Goal: Navigation & Orientation: Find specific page/section

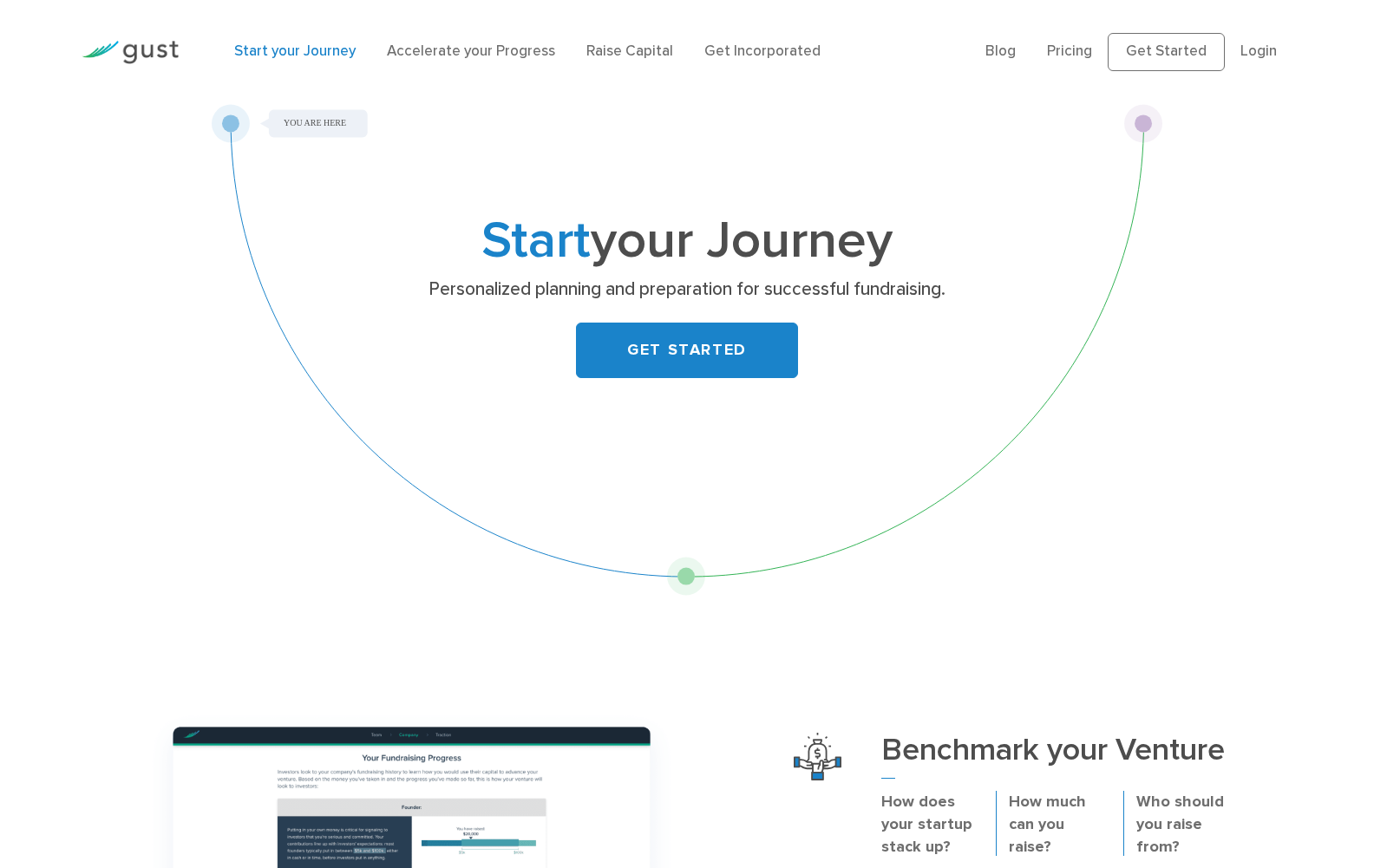
click at [145, 58] on img at bounding box center [131, 53] width 98 height 23
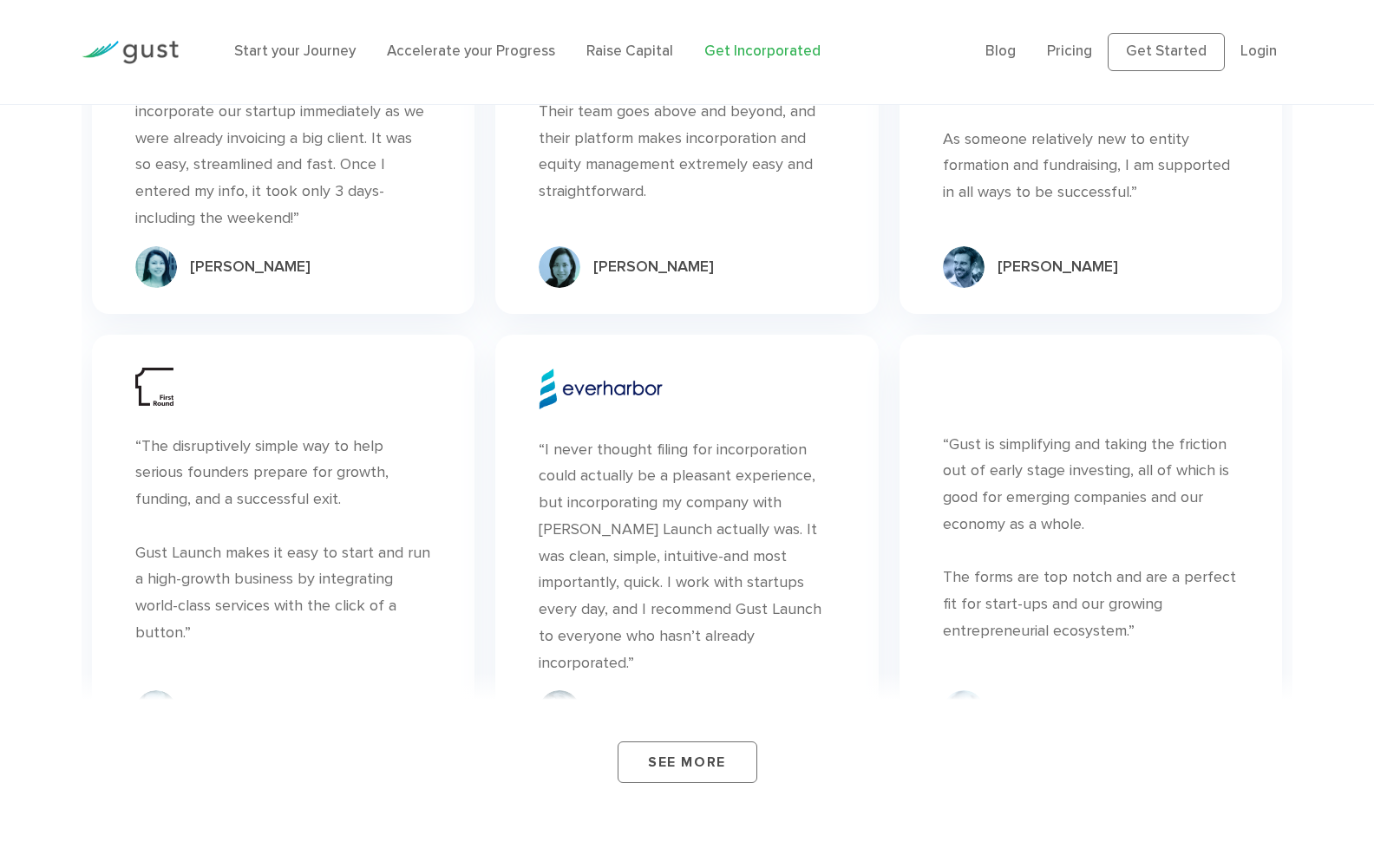
scroll to position [5930, 0]
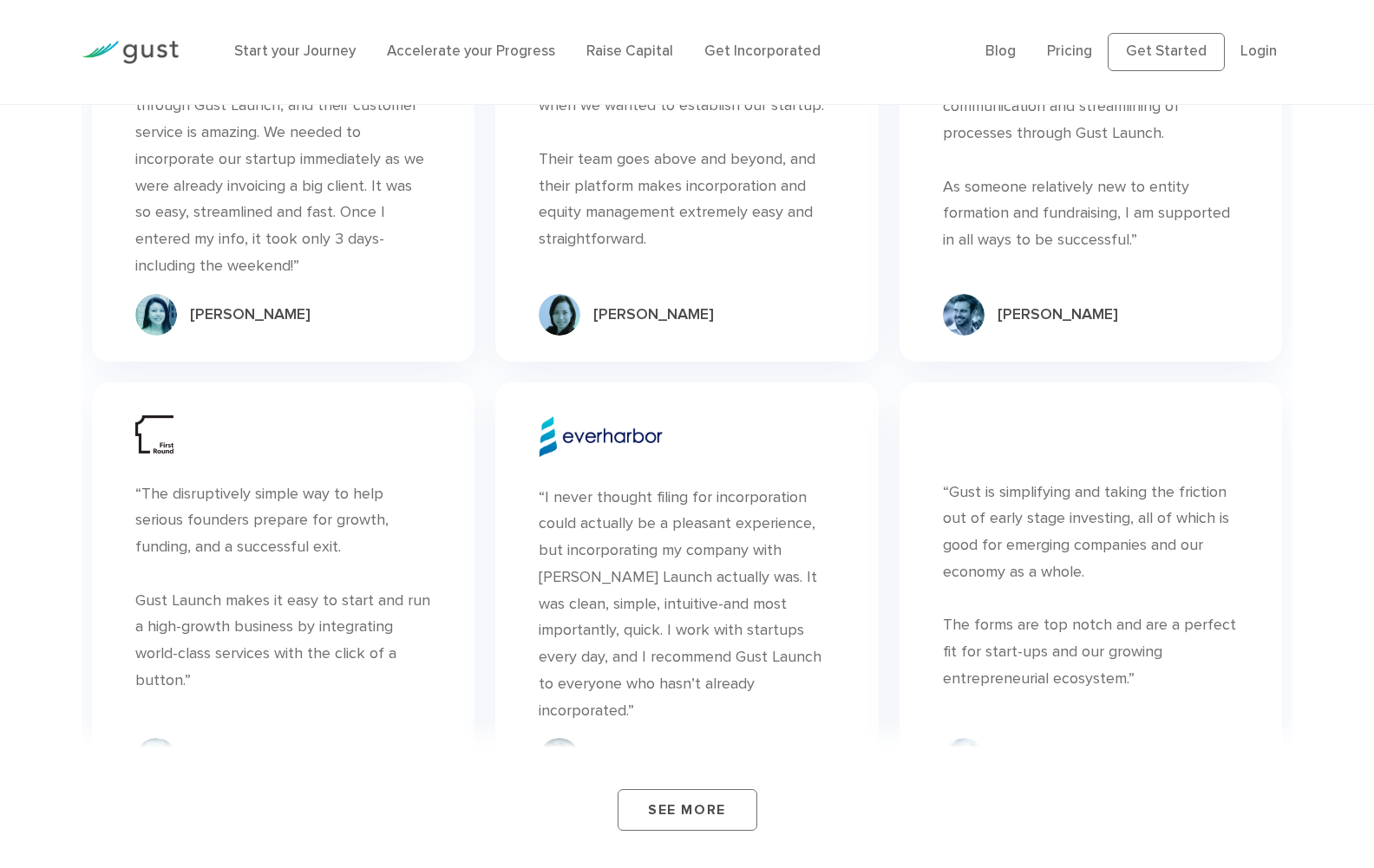
click at [615, 37] on div "Start your Journey Accelerate your Progress Raise Capital Get Incorporated" at bounding box center [597, 52] width 751 height 58
click at [434, 36] on div "Start your Journey Accelerate your Progress Raise Capital Get Incorporated" at bounding box center [597, 52] width 751 height 58
click at [309, 37] on div "Start your Journey Accelerate your Progress Raise Capital Get Incorporated" at bounding box center [597, 52] width 751 height 58
click at [299, 56] on link "Start your Journey" at bounding box center [294, 52] width 122 height 18
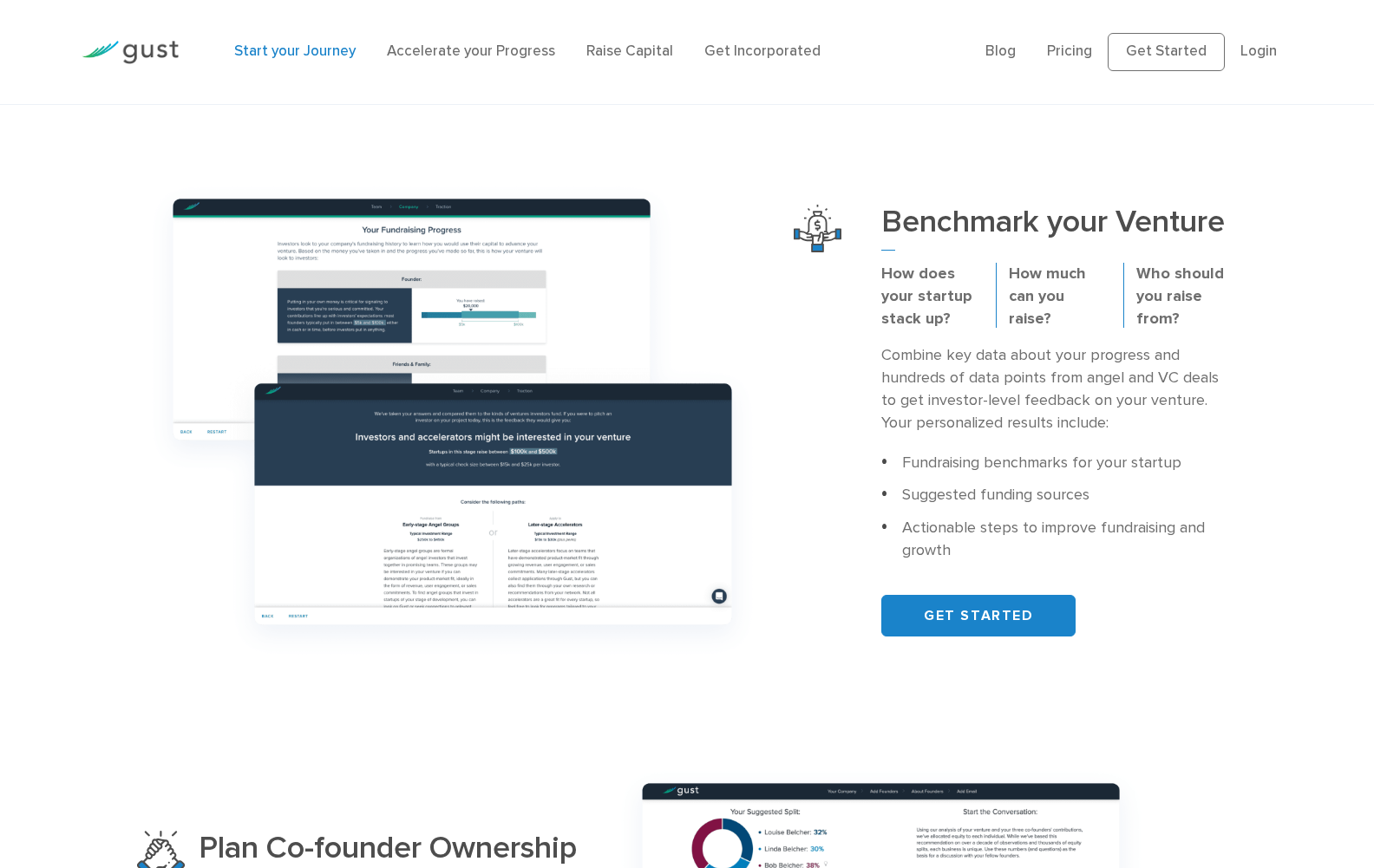
scroll to position [521, 0]
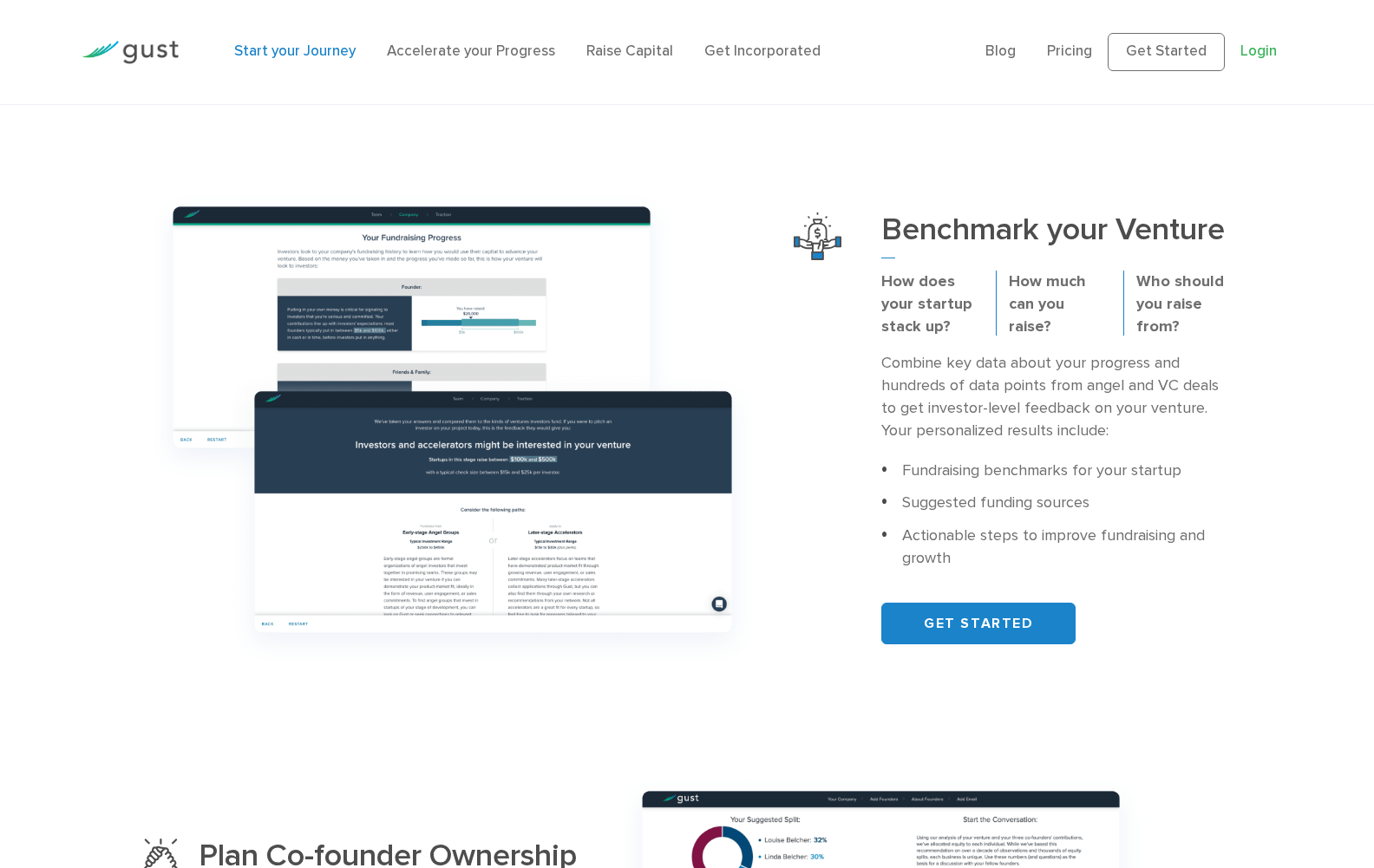
click at [1253, 50] on link "Login" at bounding box center [1258, 52] width 36 height 18
